Goal: Information Seeking & Learning: Learn about a topic

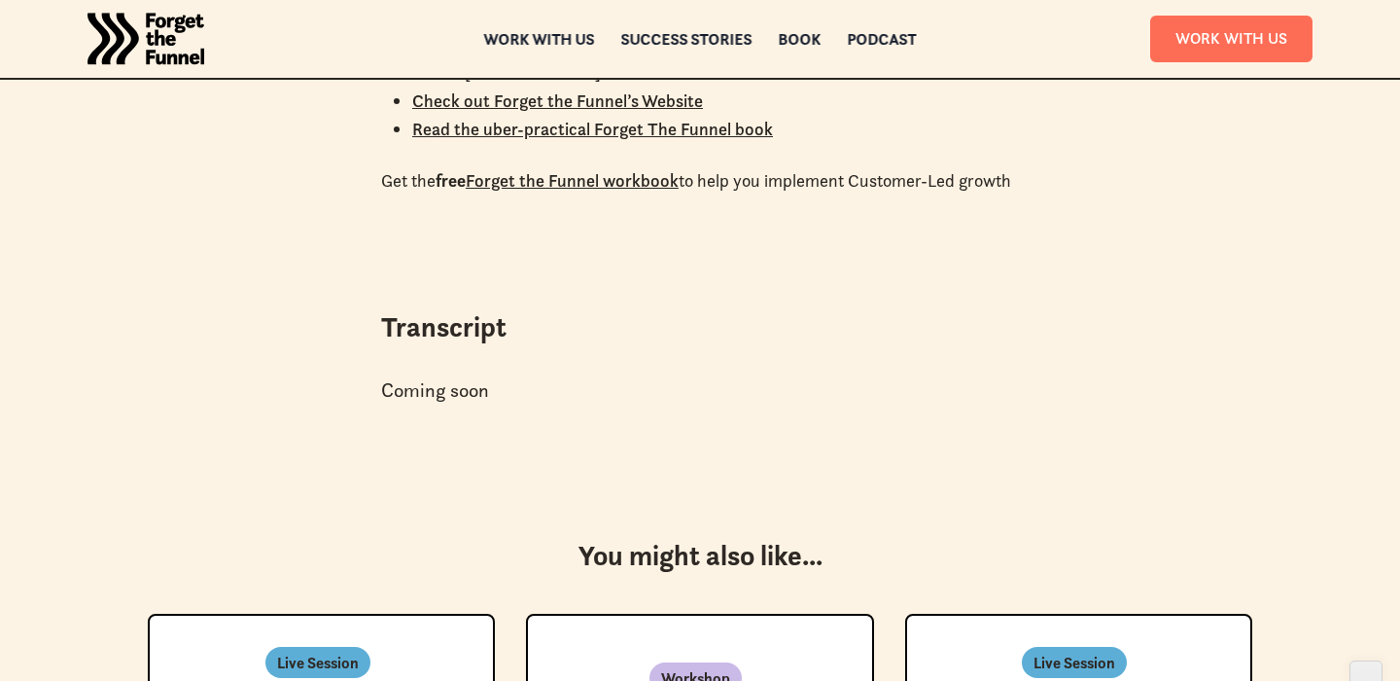
scroll to position [3165, 0]
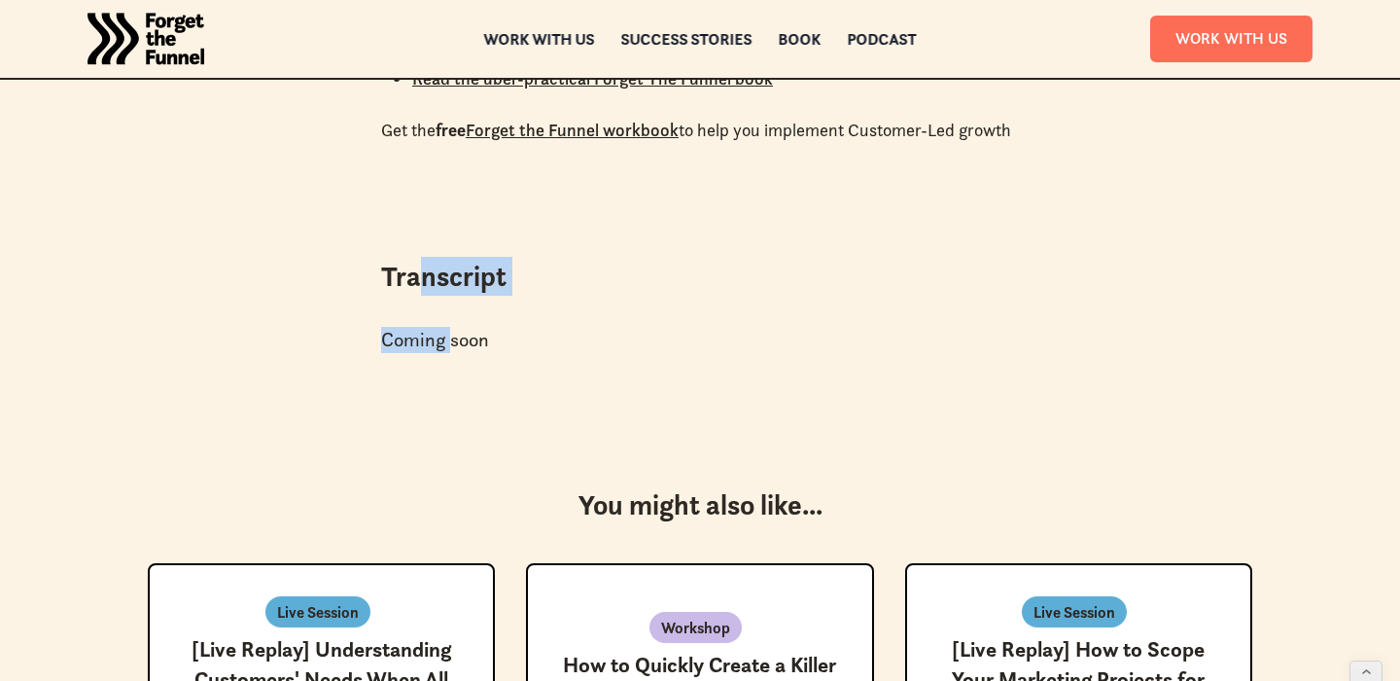
drag, startPoint x: 413, startPoint y: 256, endPoint x: 461, endPoint y: 321, distance: 80.7
click at [460, 319] on div "Transcript Coming soon" at bounding box center [700, 315] width 700 height 116
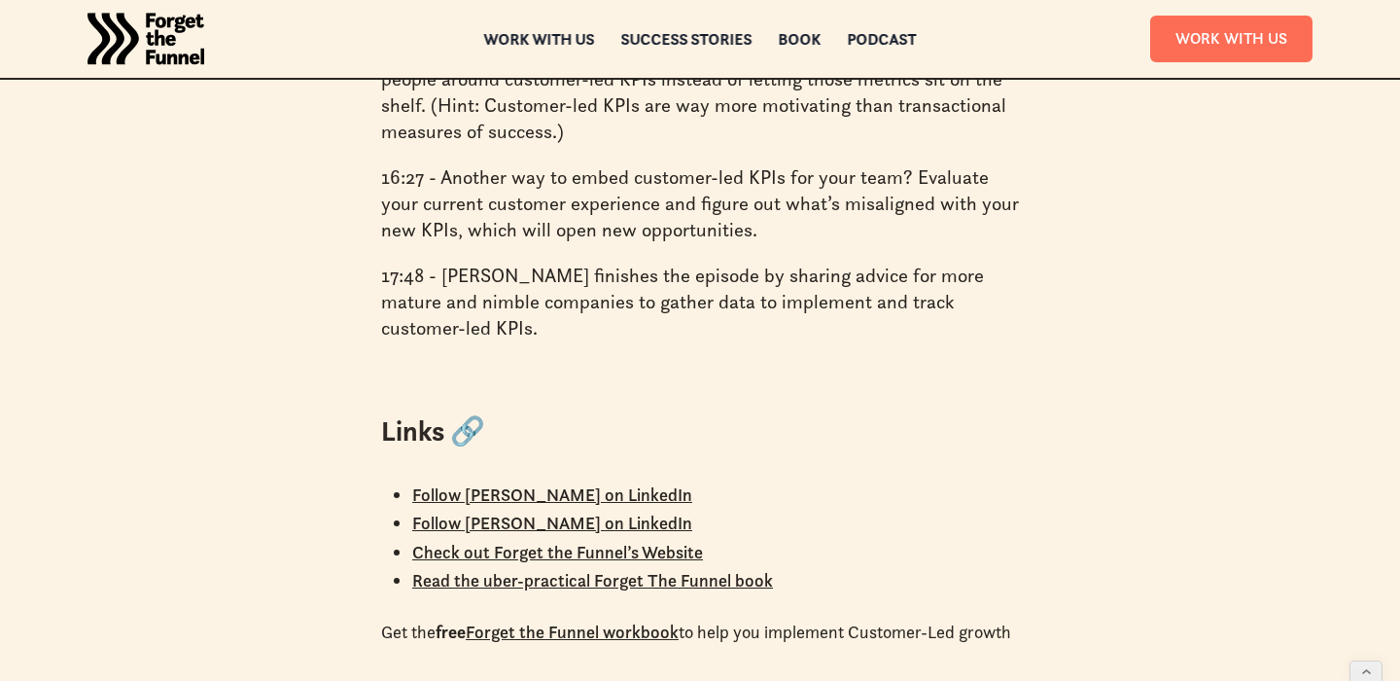
scroll to position [2868, 0]
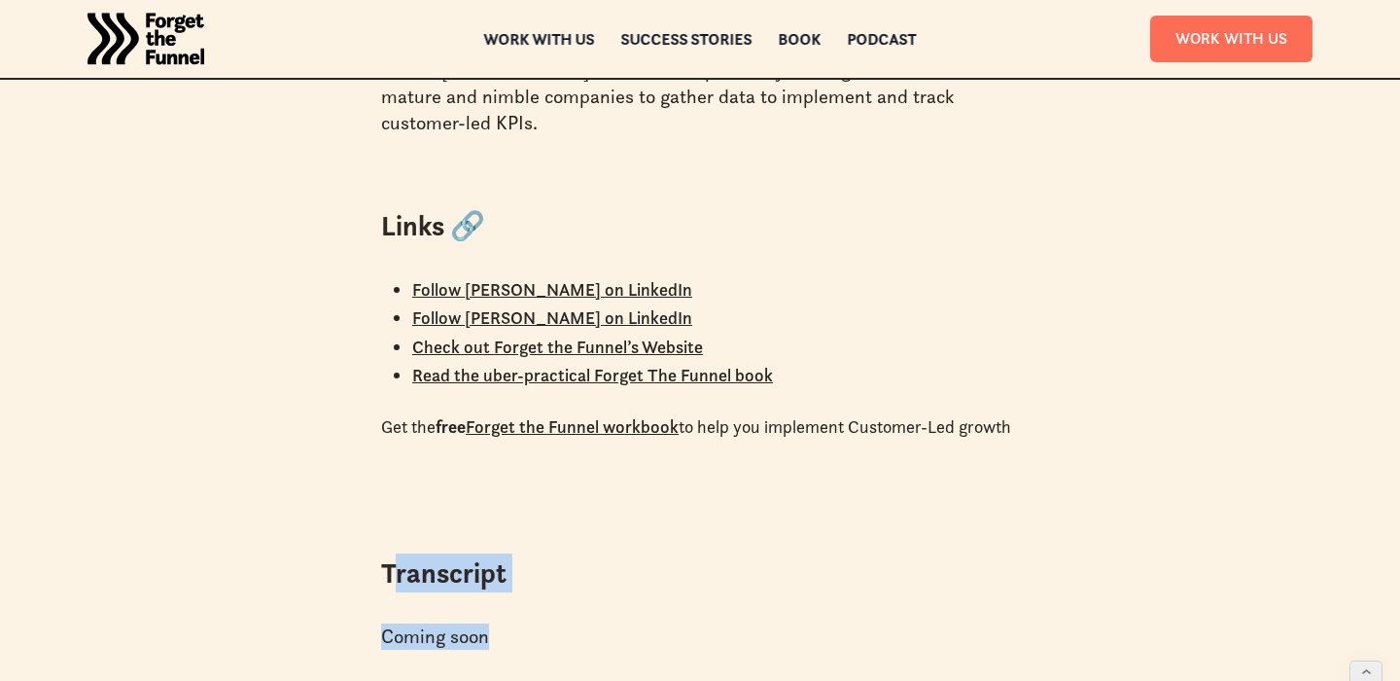
drag, startPoint x: 390, startPoint y: 565, endPoint x: 461, endPoint y: 646, distance: 107.5
click at [461, 606] on div "Transcript Coming soon" at bounding box center [700, 611] width 700 height 116
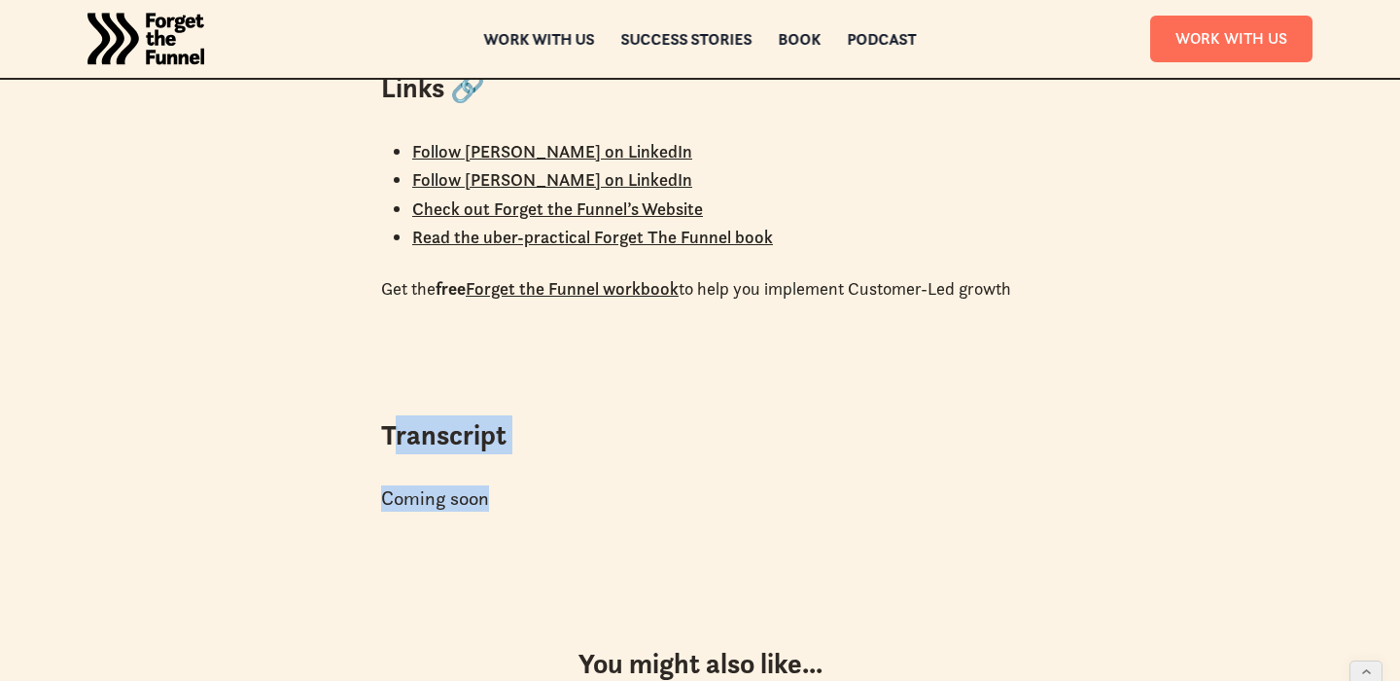
scroll to position [3040, 0]
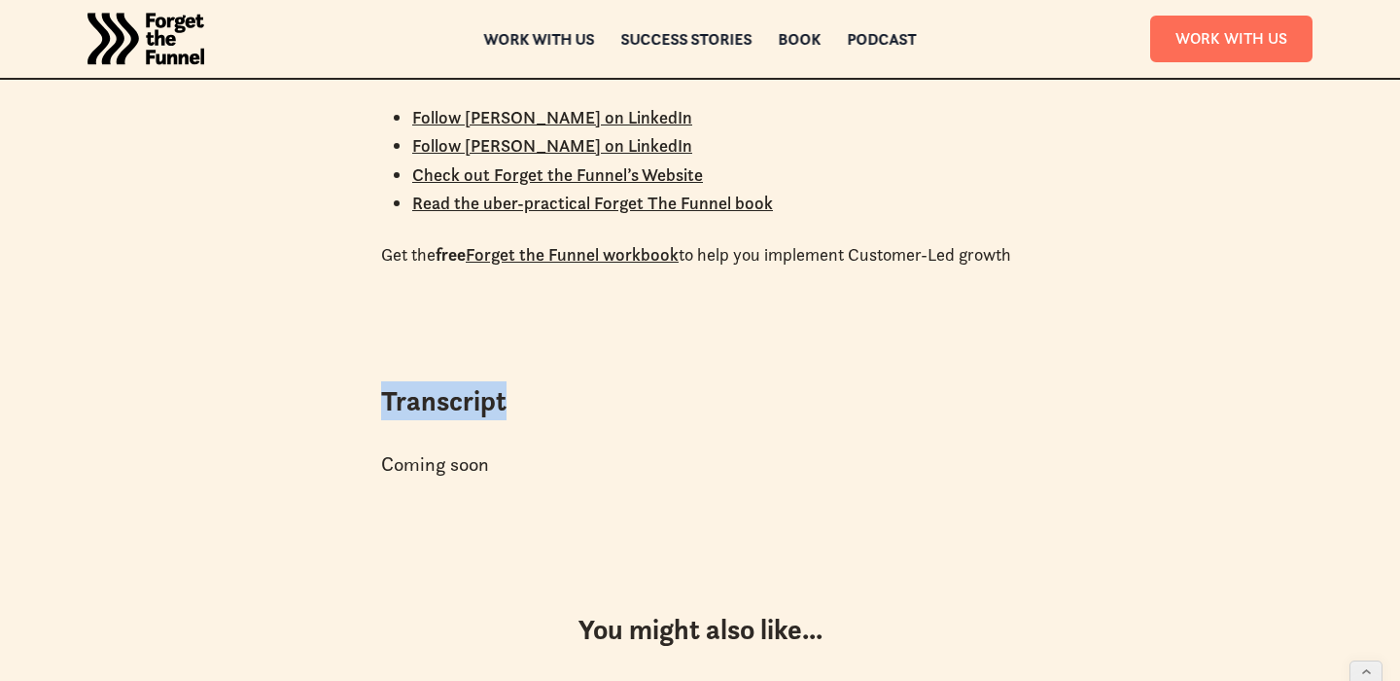
drag, startPoint x: 384, startPoint y: 379, endPoint x: 542, endPoint y: 379, distance: 157.5
click at [542, 381] on h3 "Transcript" at bounding box center [700, 400] width 638 height 39
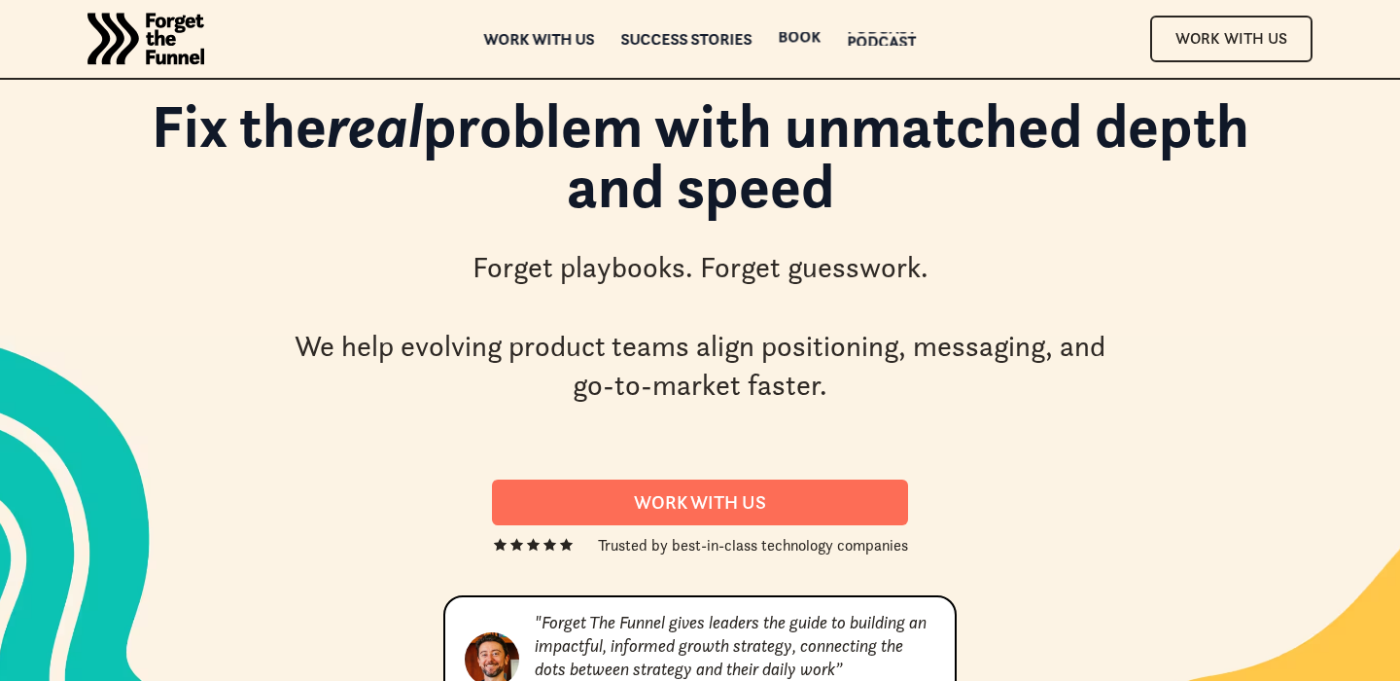
click at [858, 41] on div "Podcast" at bounding box center [882, 42] width 69 height 14
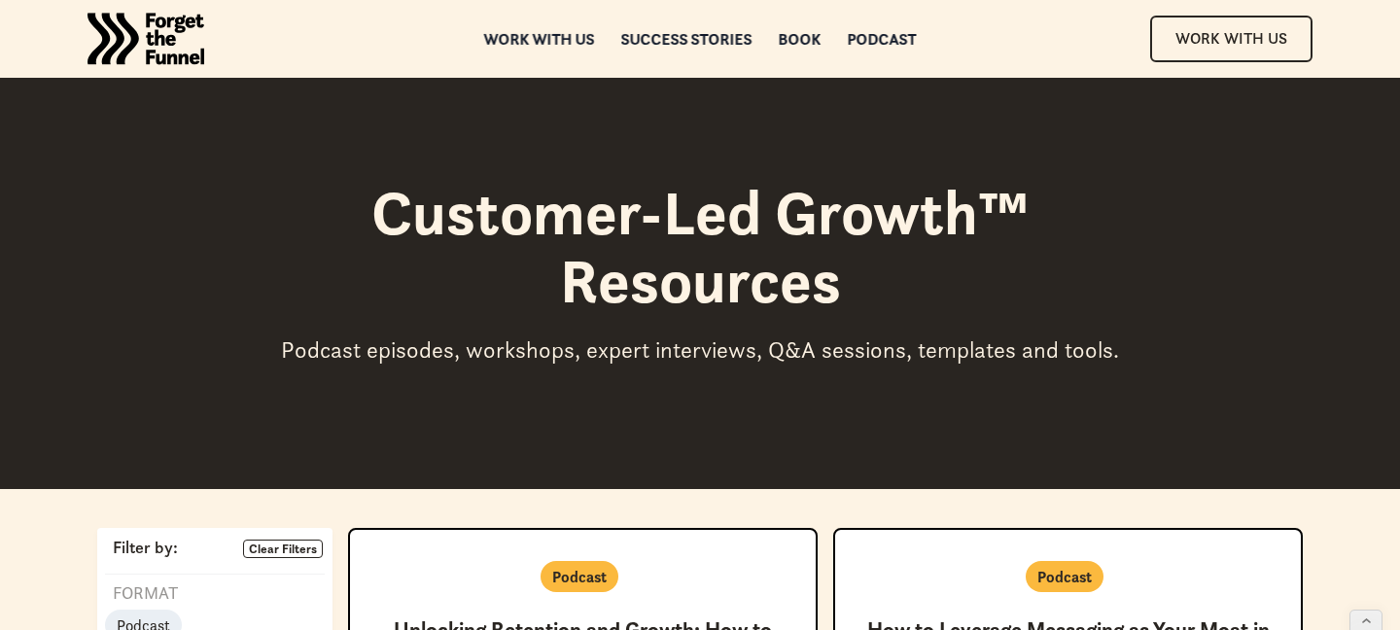
click at [179, 37] on img "home" at bounding box center [146, 39] width 117 height 78
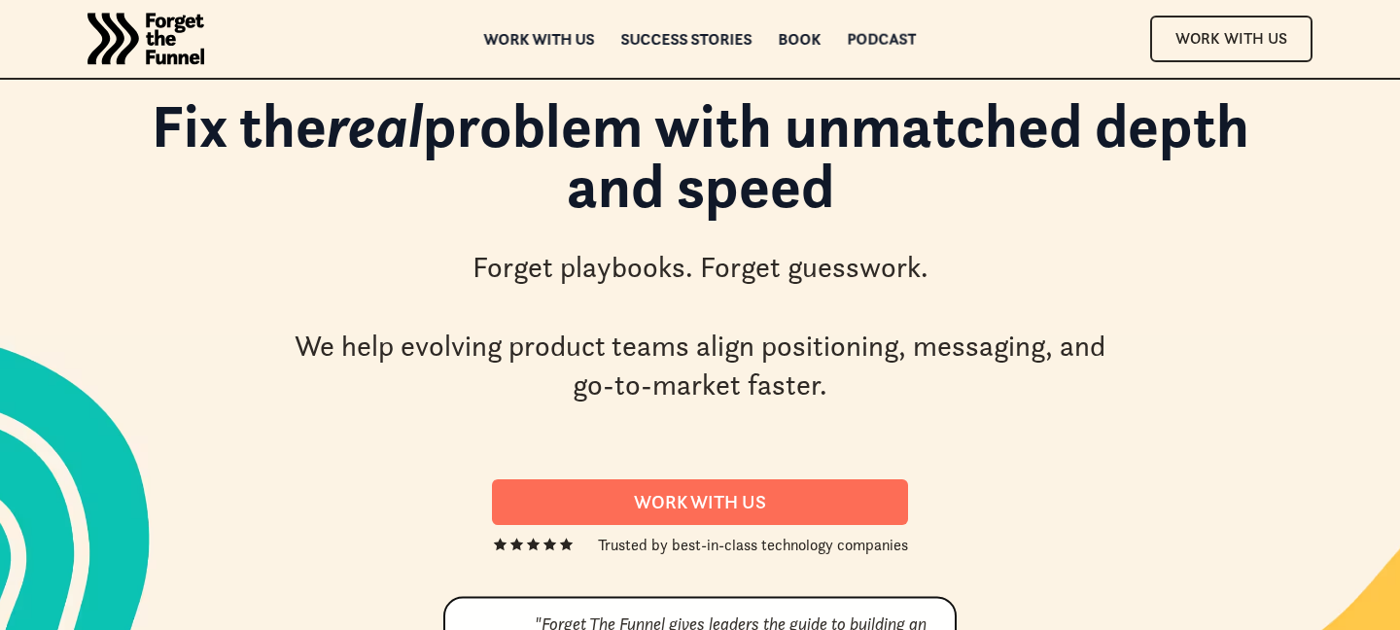
click at [862, 41] on div "Podcast" at bounding box center [882, 39] width 69 height 14
